Goal: Communication & Community: Answer question/provide support

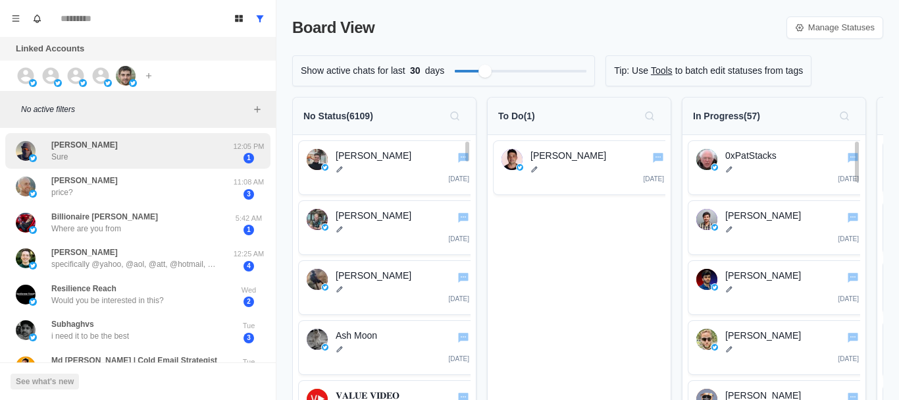
click at [134, 149] on div "[PERSON_NAME] Sure" at bounding box center [124, 151] width 217 height 26
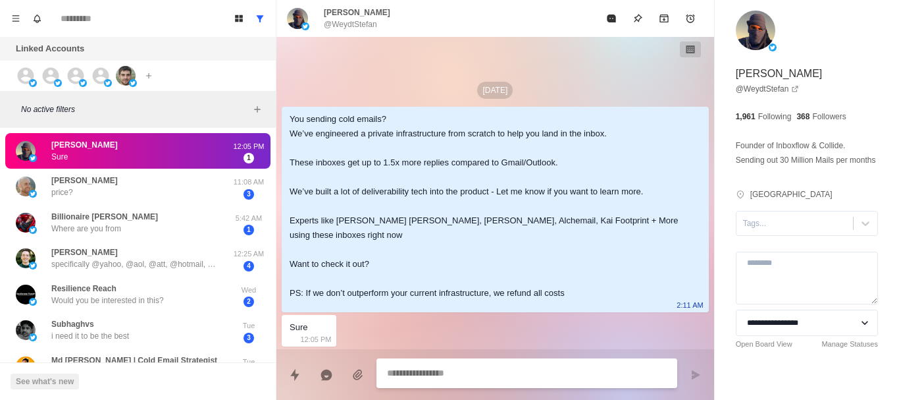
paste textarea "**********"
type textarea "*"
type textarea "**********"
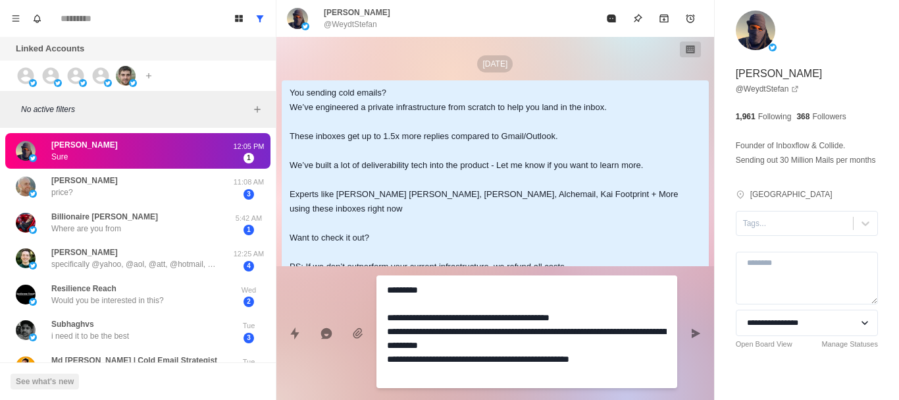
type textarea "*"
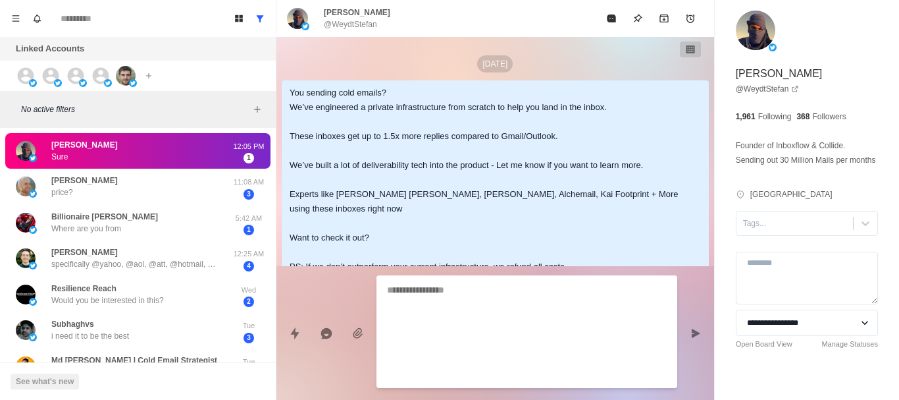
scroll to position [66, 0]
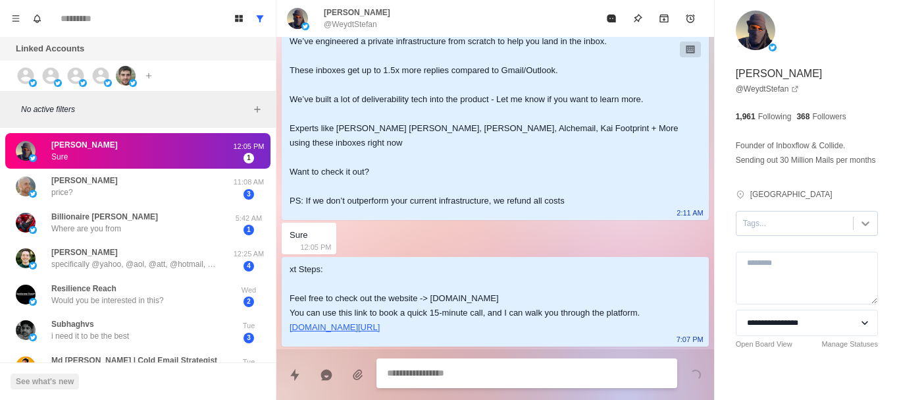
click at [861, 230] on icon at bounding box center [865, 223] width 13 height 13
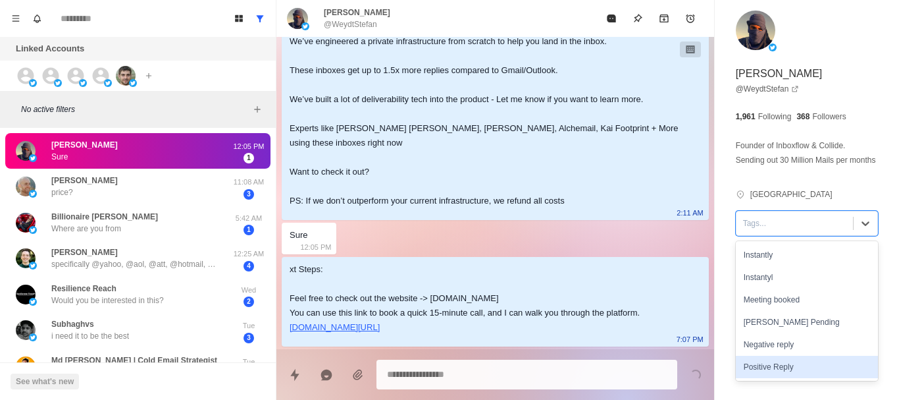
click at [764, 378] on div "Positive Reply" at bounding box center [807, 367] width 142 height 22
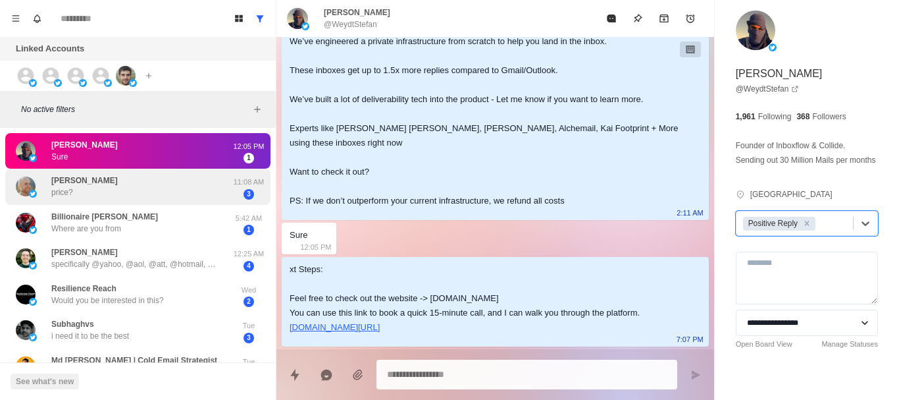
click at [160, 186] on div "[PERSON_NAME] price?" at bounding box center [124, 187] width 217 height 26
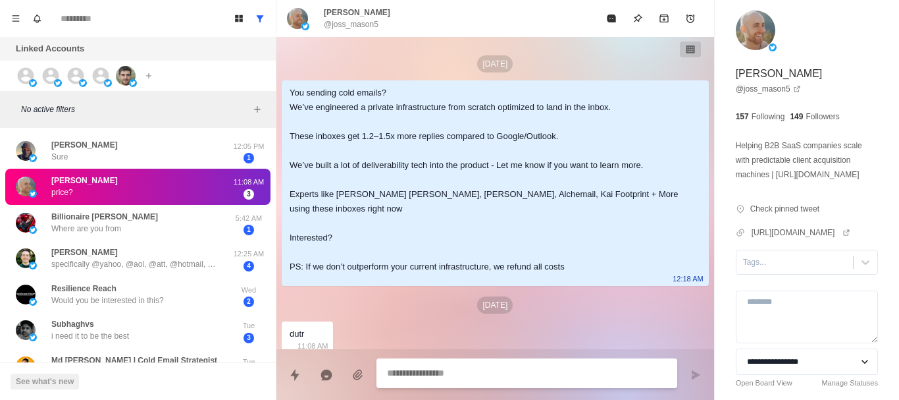
scroll to position [75, 0]
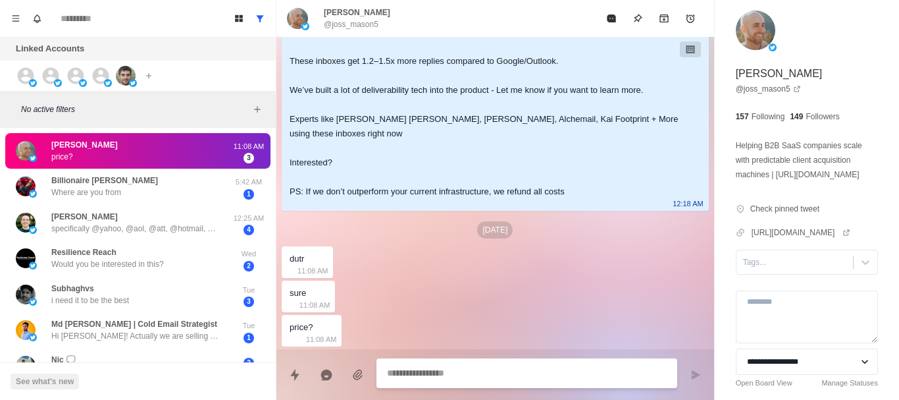
paste textarea "**********"
type textarea "*"
type textarea "**********"
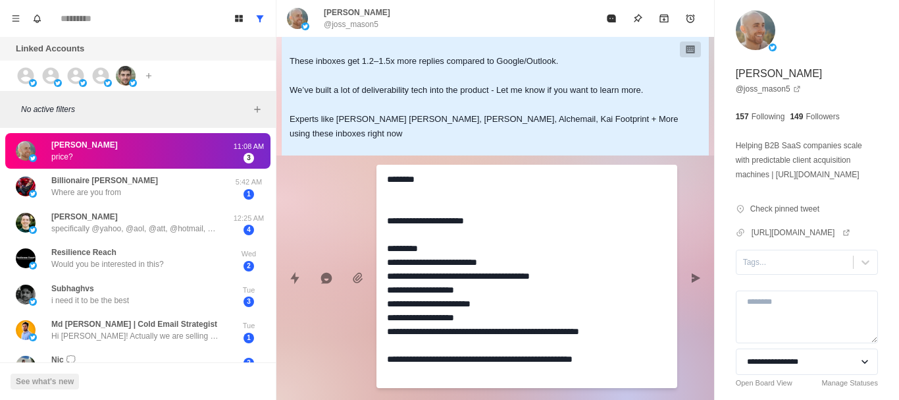
type textarea "*"
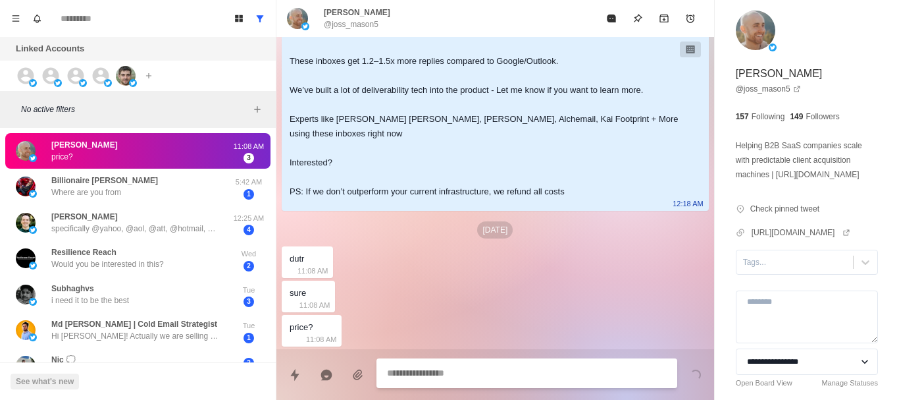
scroll to position [298, 0]
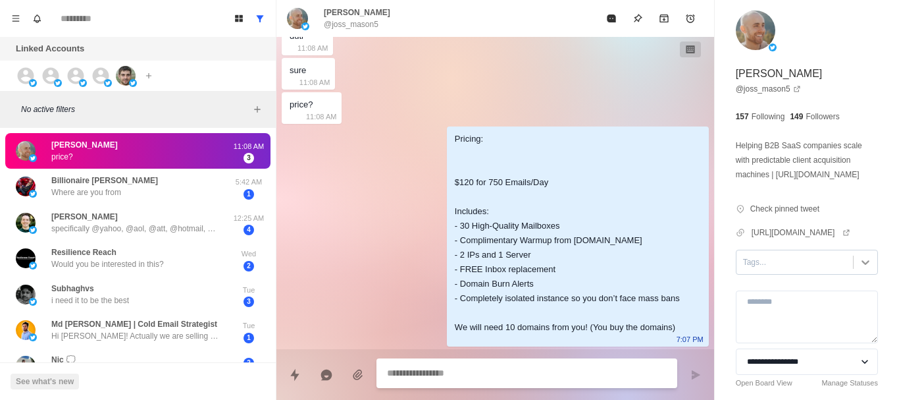
click at [865, 274] on div at bounding box center [866, 262] width 24 height 24
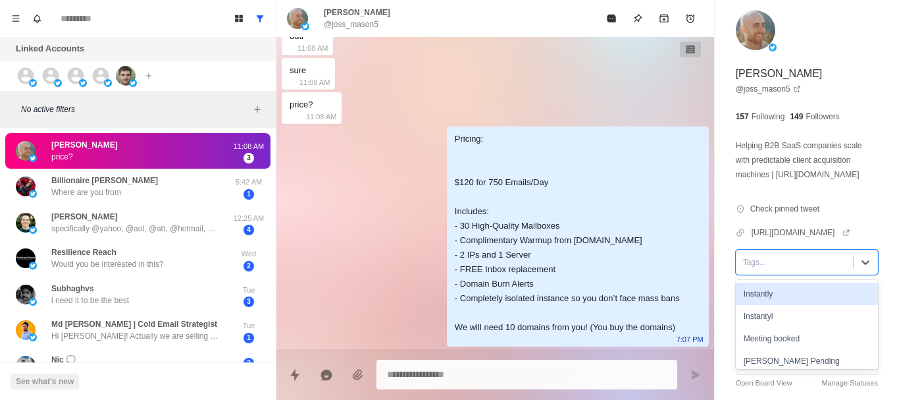
scroll to position [51, 0]
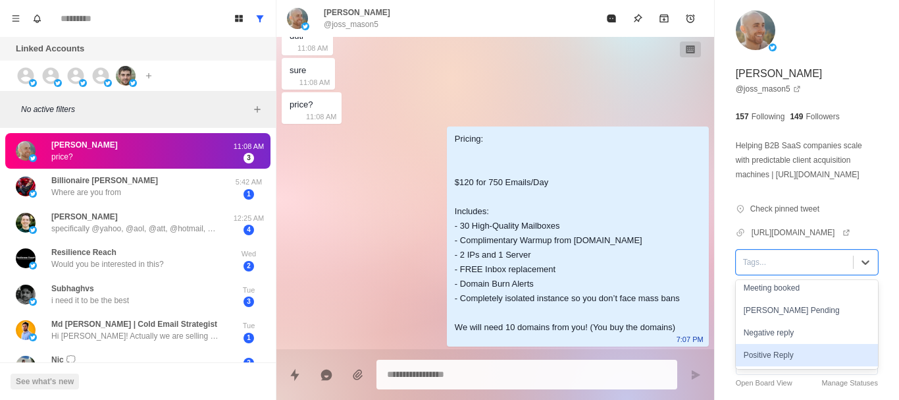
click at [806, 366] on div "Positive Reply" at bounding box center [807, 355] width 142 height 22
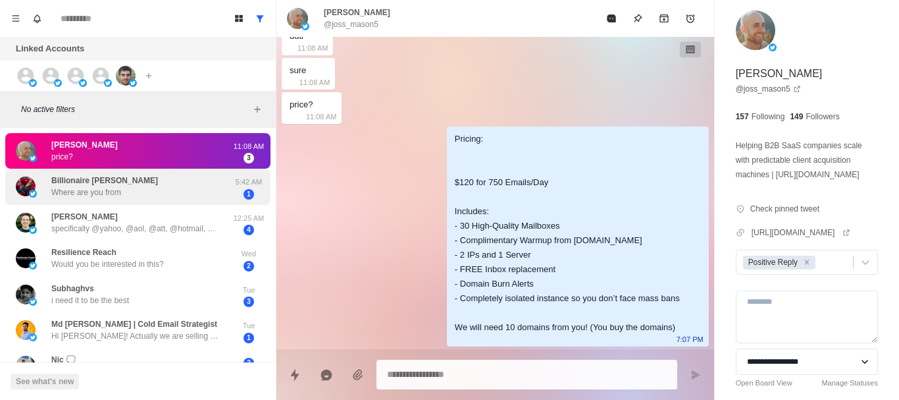
click at [141, 176] on div "Billionaire [PERSON_NAME] Where are you from" at bounding box center [124, 187] width 217 height 26
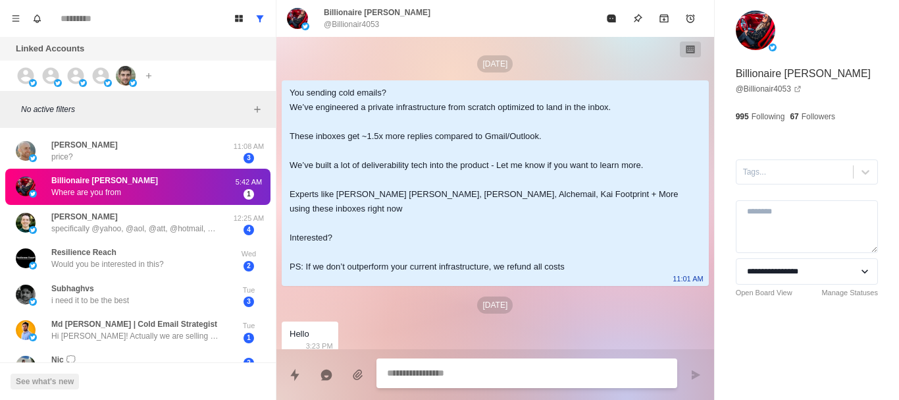
scroll to position [157, 0]
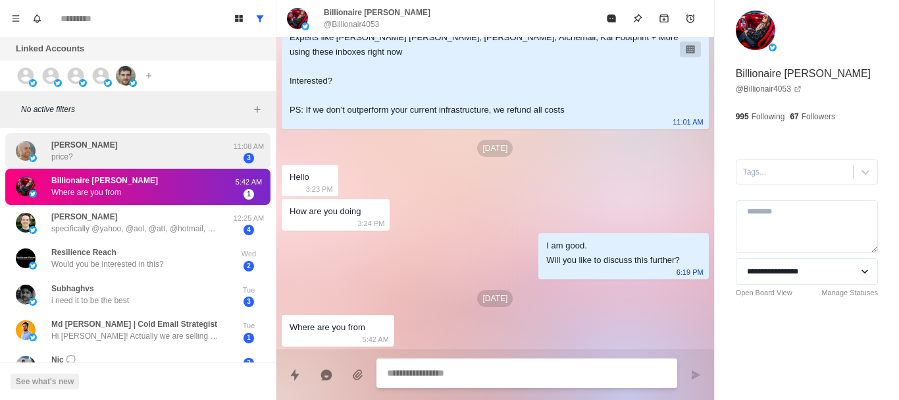
click at [140, 150] on div "[PERSON_NAME] price?" at bounding box center [124, 151] width 217 height 26
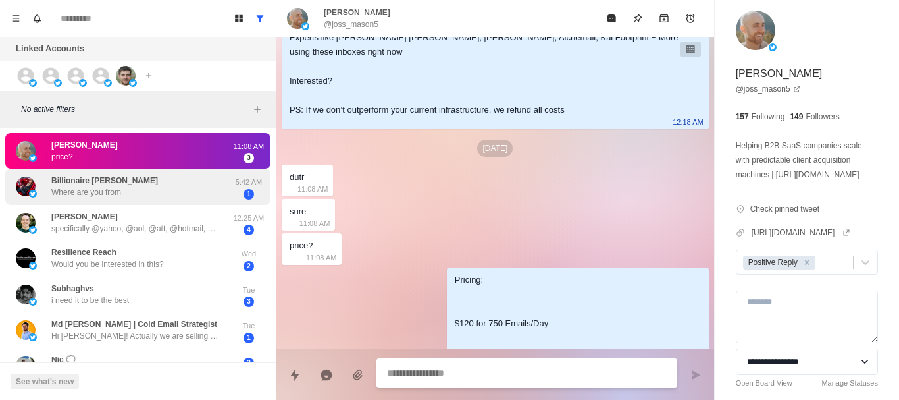
click at [149, 186] on div "Billionaire [PERSON_NAME] Where are you from" at bounding box center [124, 187] width 217 height 26
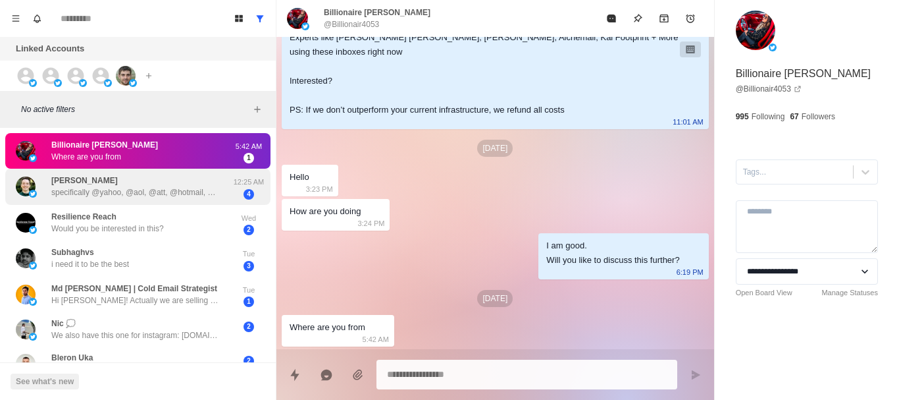
click at [169, 180] on div "[PERSON_NAME] specifically @yahoo, @aol, @att, @hotmail, @msn" at bounding box center [136, 186] width 171 height 24
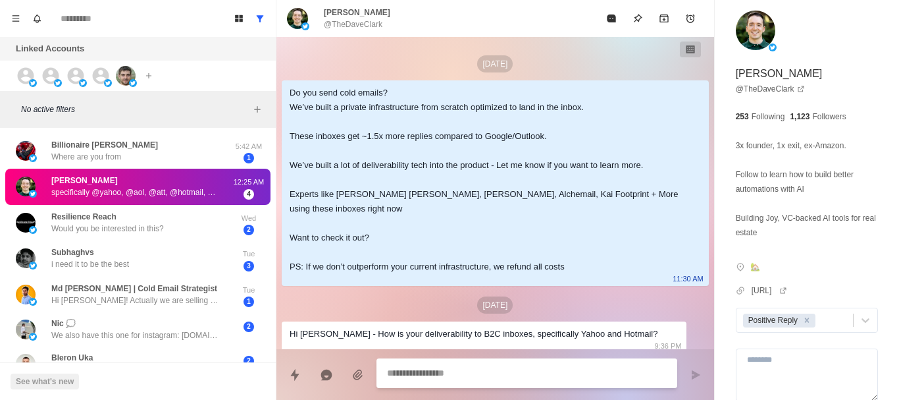
scroll to position [211, 0]
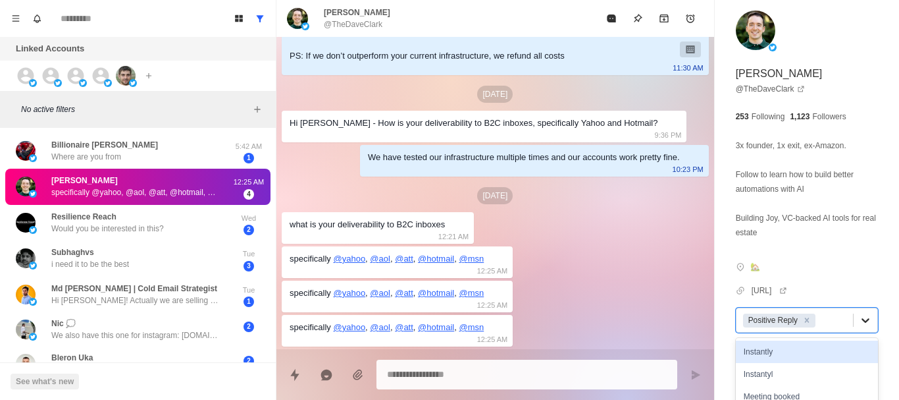
click at [865, 324] on div at bounding box center [866, 320] width 24 height 24
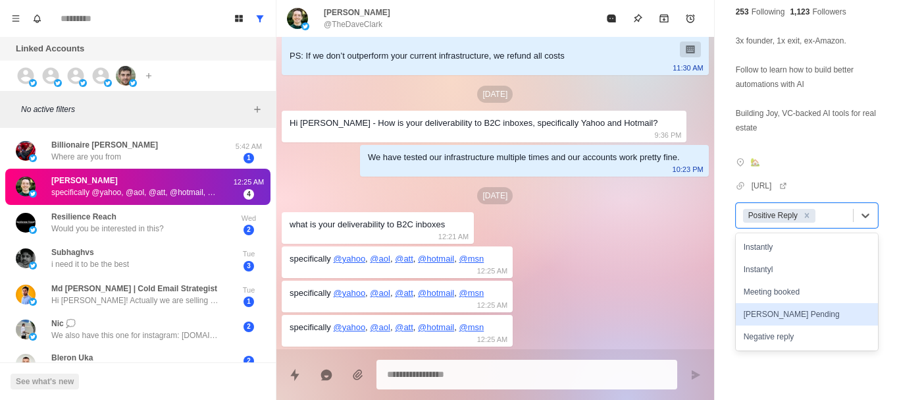
click at [791, 315] on div "[PERSON_NAME] Pending" at bounding box center [807, 314] width 142 height 22
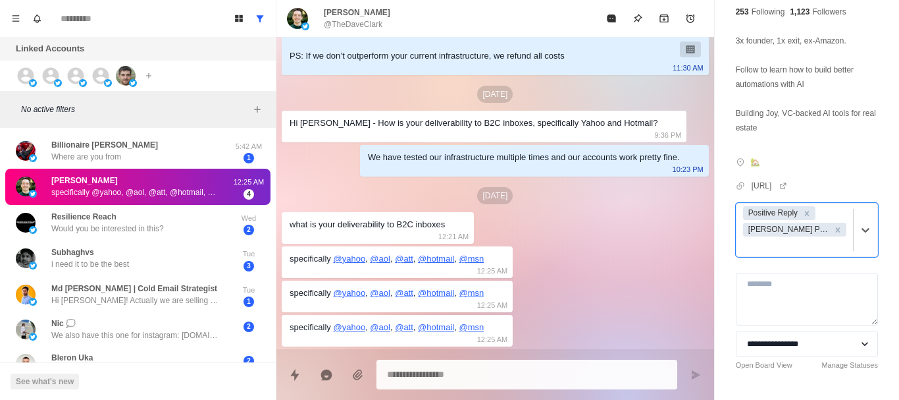
click at [729, 379] on div "**********" at bounding box center [807, 161] width 184 height 533
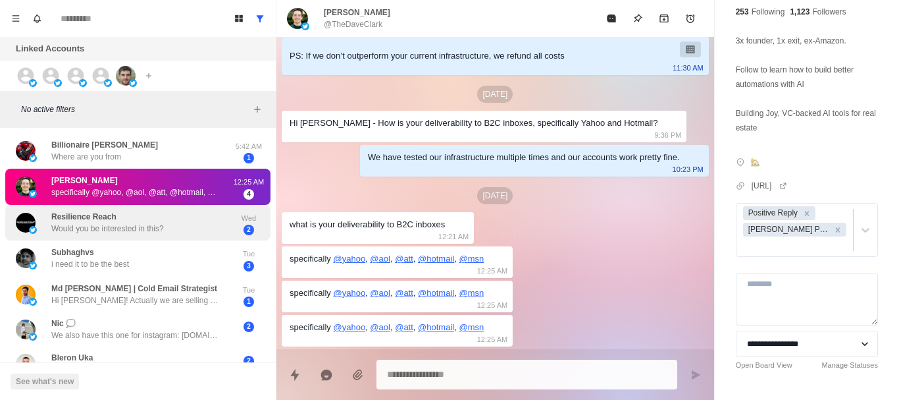
click at [128, 227] on p "Would you be interested in this?" at bounding box center [107, 229] width 113 height 12
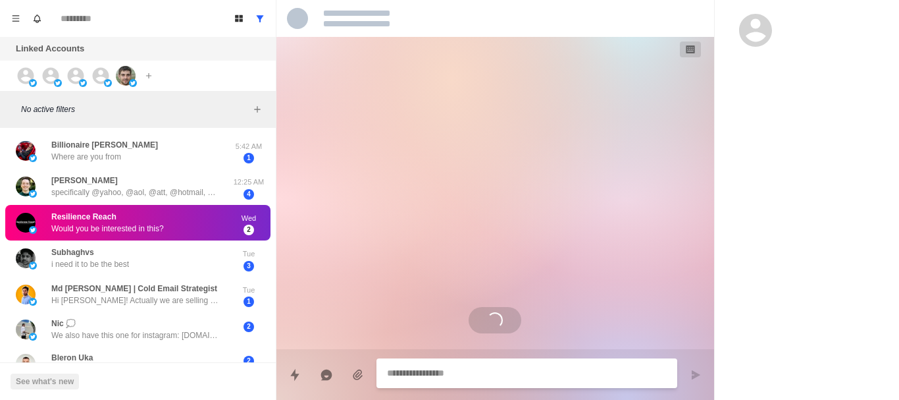
scroll to position [95, 0]
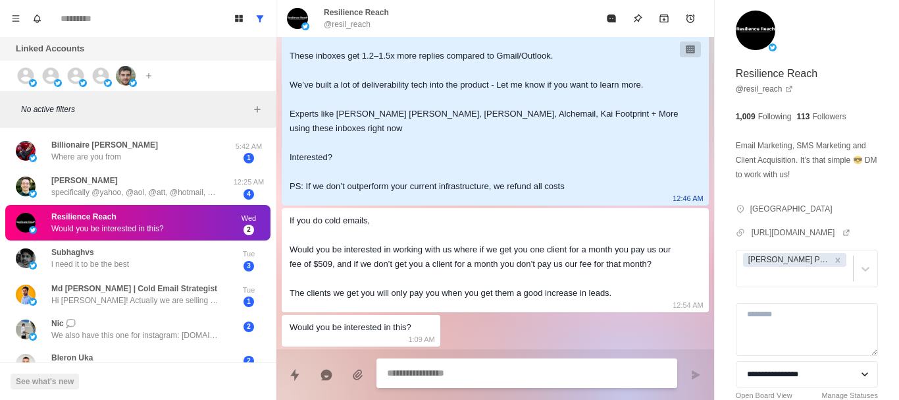
type textarea "*"
